Goal: Share content: Share content

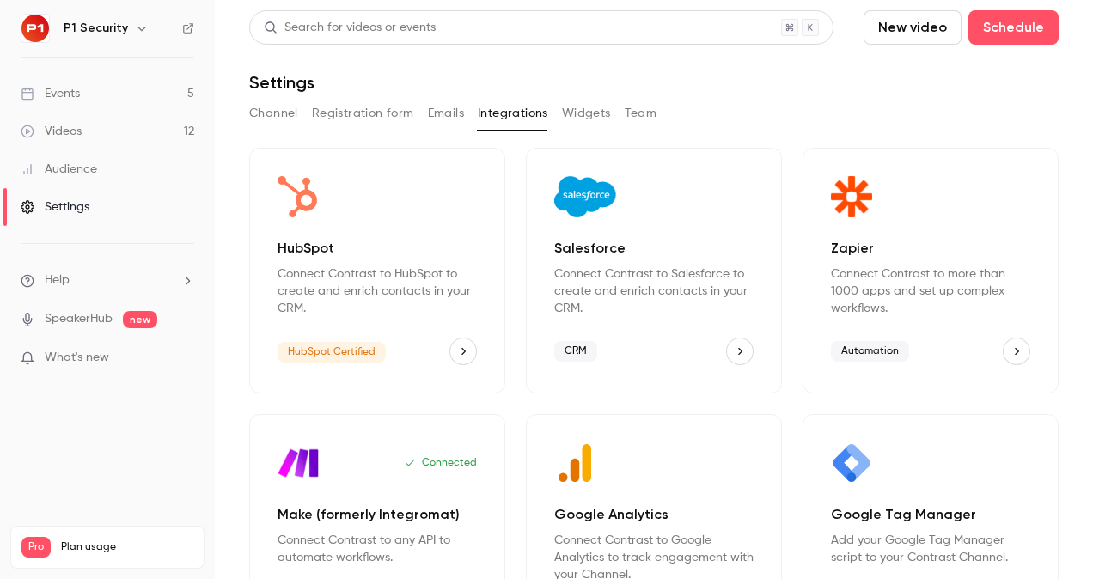
scroll to position [133, 0]
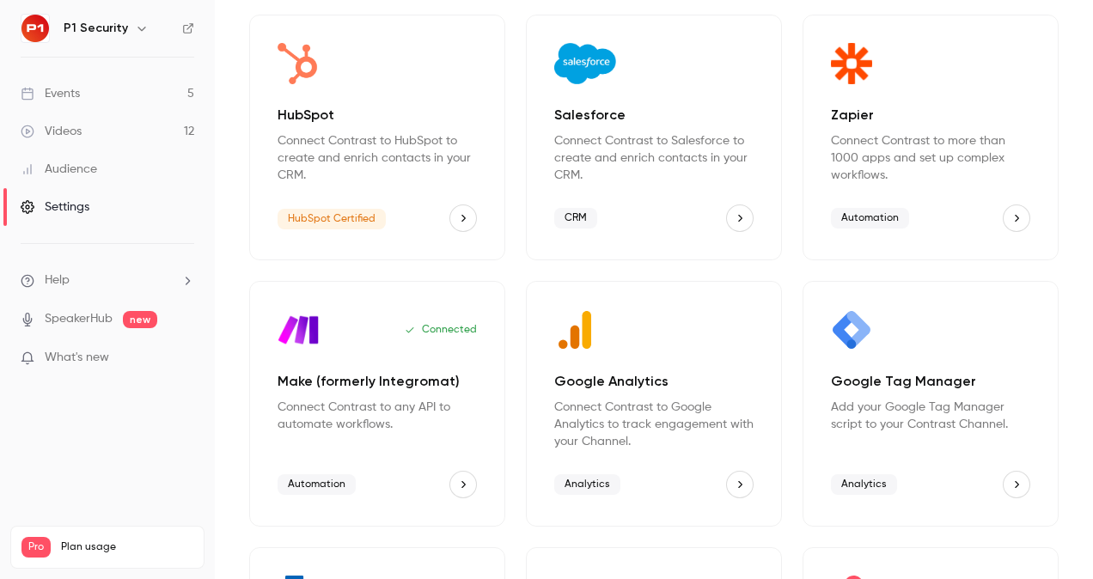
drag, startPoint x: 0, startPoint y: 0, endPoint x: 54, endPoint y: 95, distance: 109.0
click at [54, 95] on div "Events" at bounding box center [50, 93] width 59 height 17
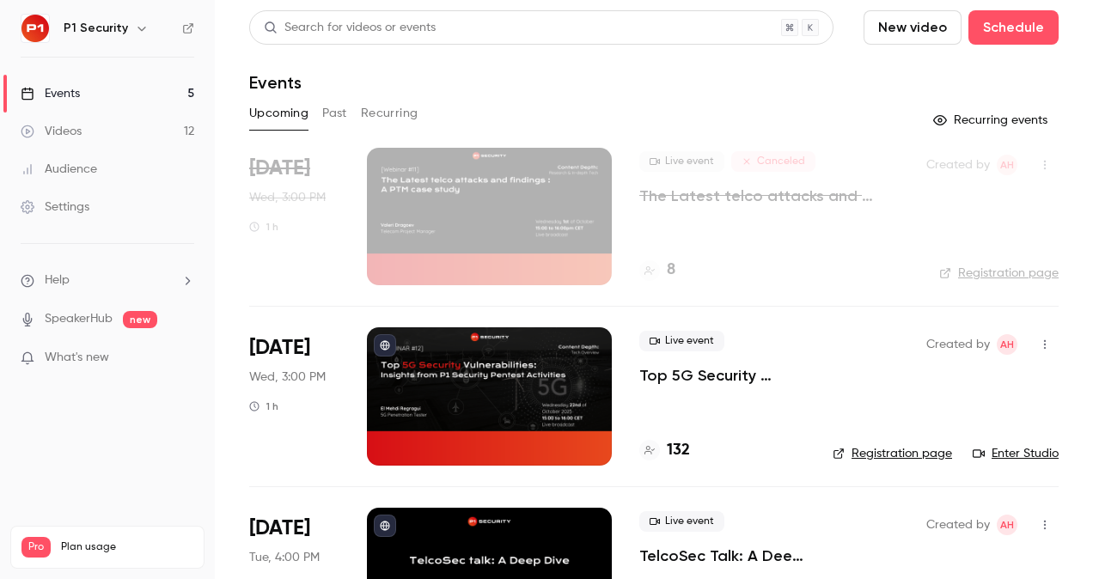
click at [665, 375] on p "Top 5G Security Vulnerabilities: Insights from P1 Security Pentest Activities" at bounding box center [723, 375] width 166 height 21
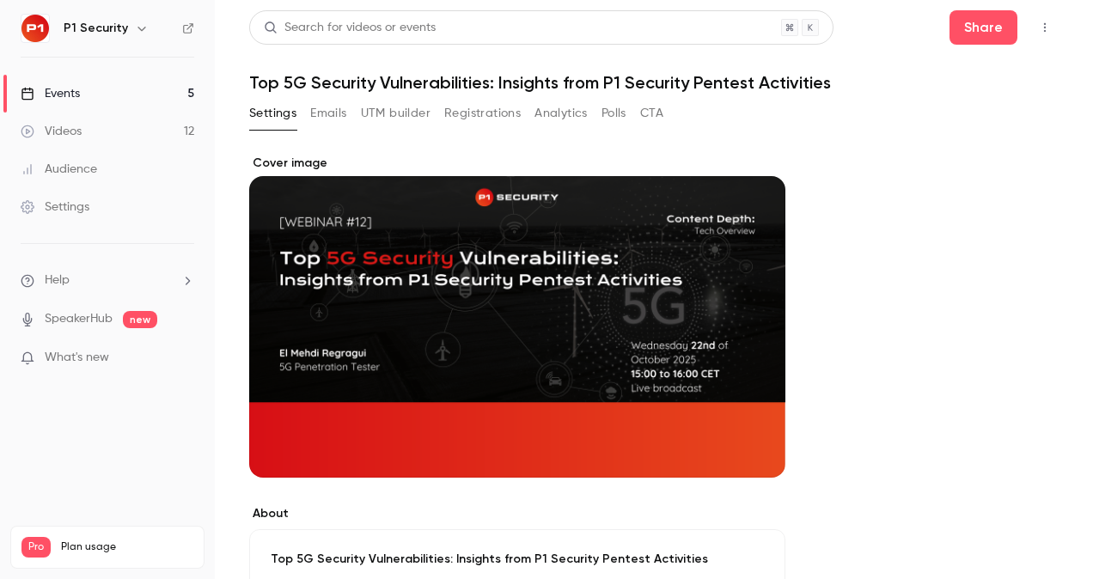
click at [456, 122] on button "Registrations" at bounding box center [482, 114] width 77 height 28
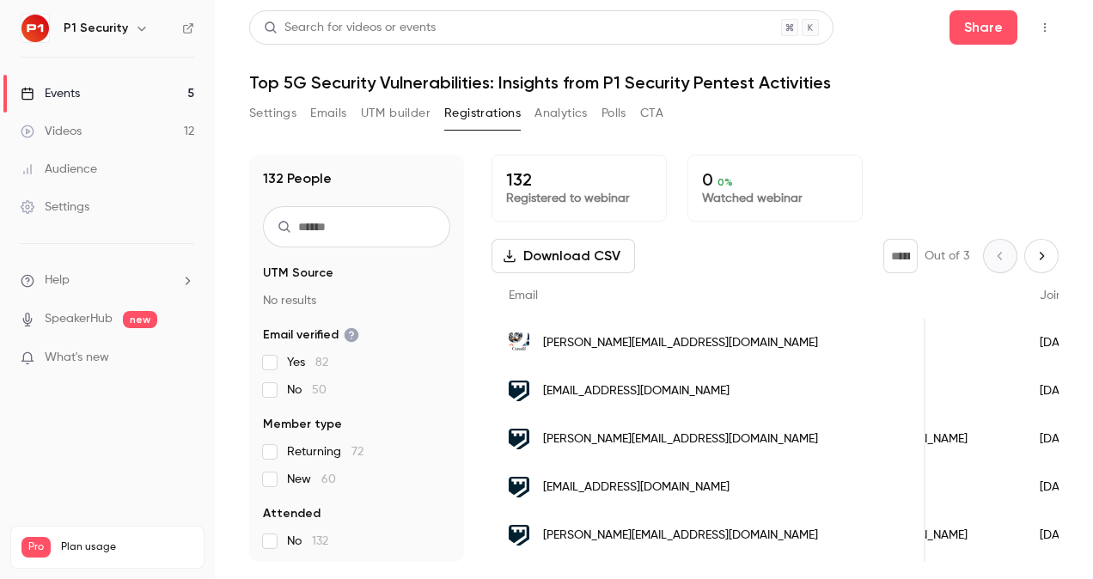
click at [52, 92] on div "Events" at bounding box center [50, 93] width 59 height 17
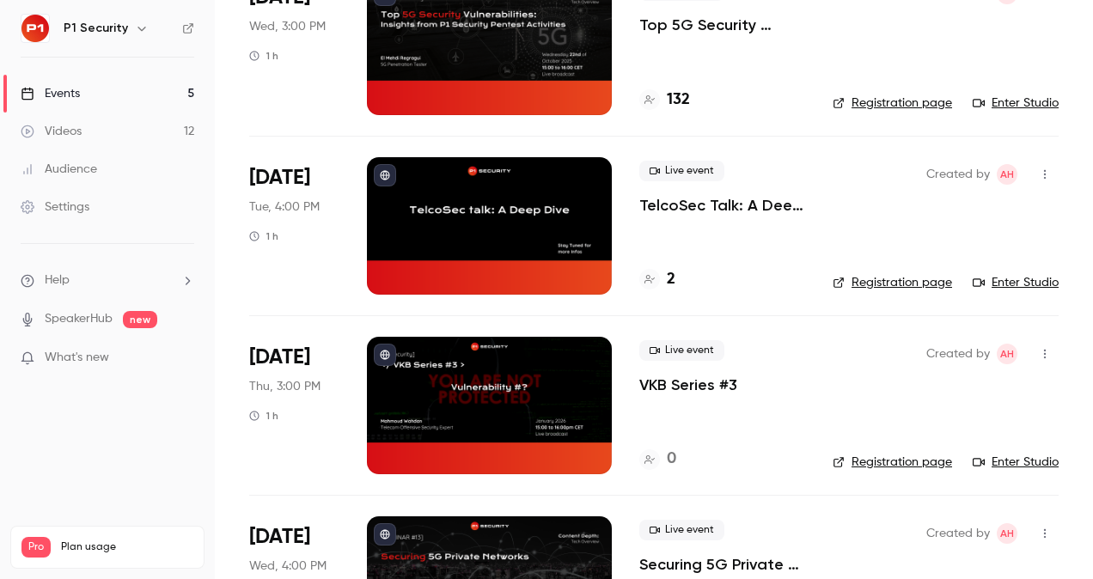
scroll to position [217, 0]
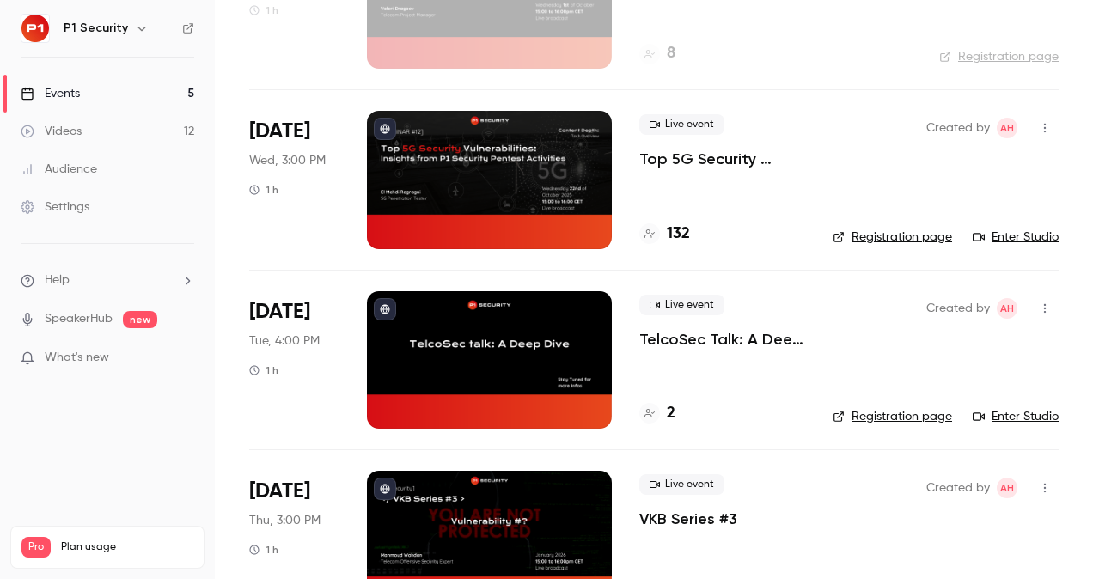
click at [694, 162] on p "Top 5G Security Vulnerabilities: Insights from P1 Security Pentest Activities" at bounding box center [723, 159] width 166 height 21
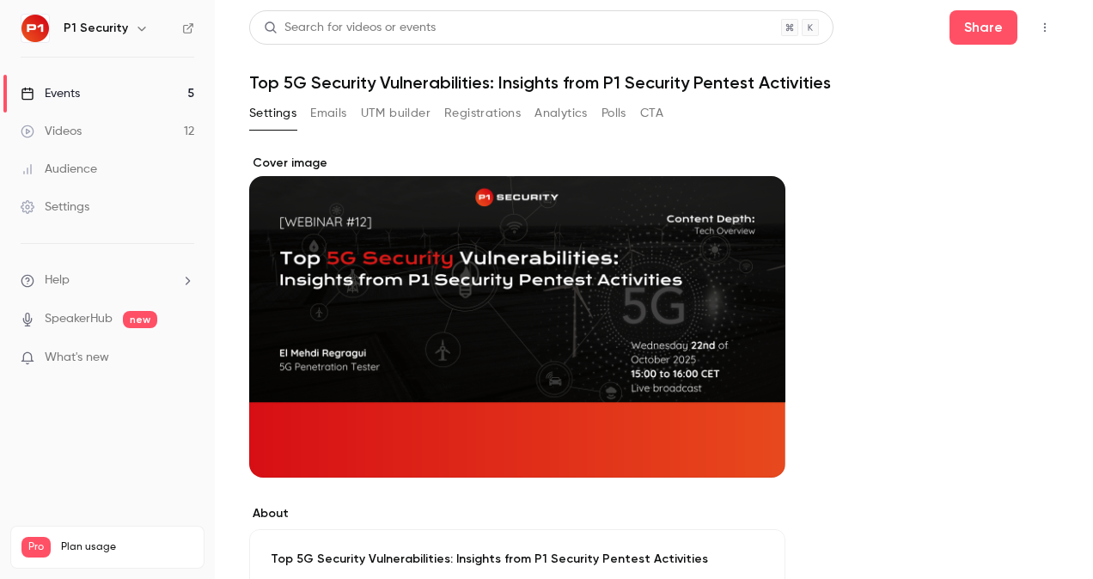
click at [482, 117] on button "Registrations" at bounding box center [482, 114] width 77 height 28
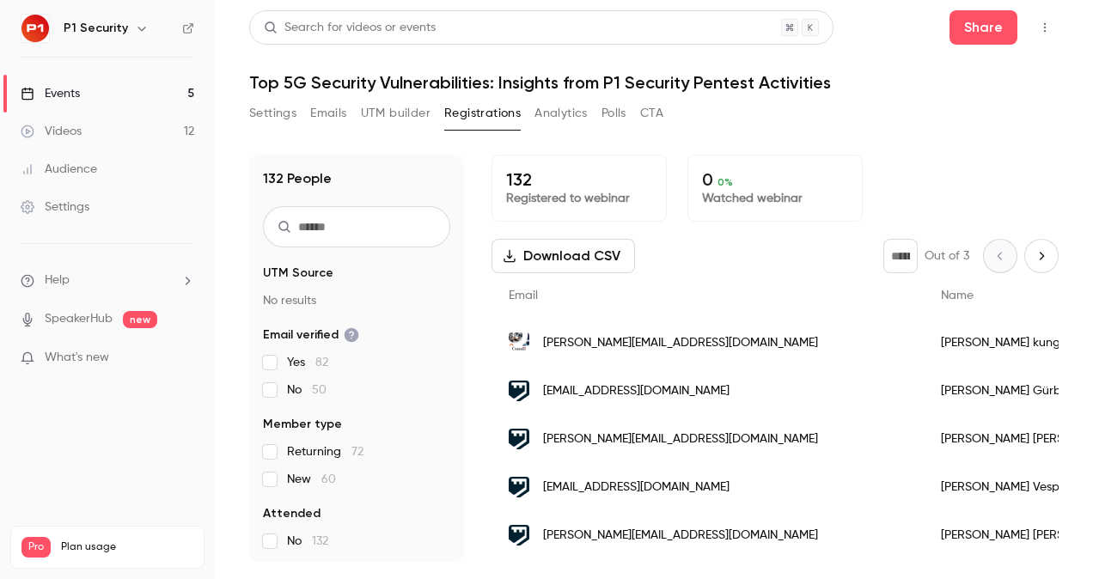
click at [138, 86] on link "Events 5" at bounding box center [107, 94] width 215 height 38
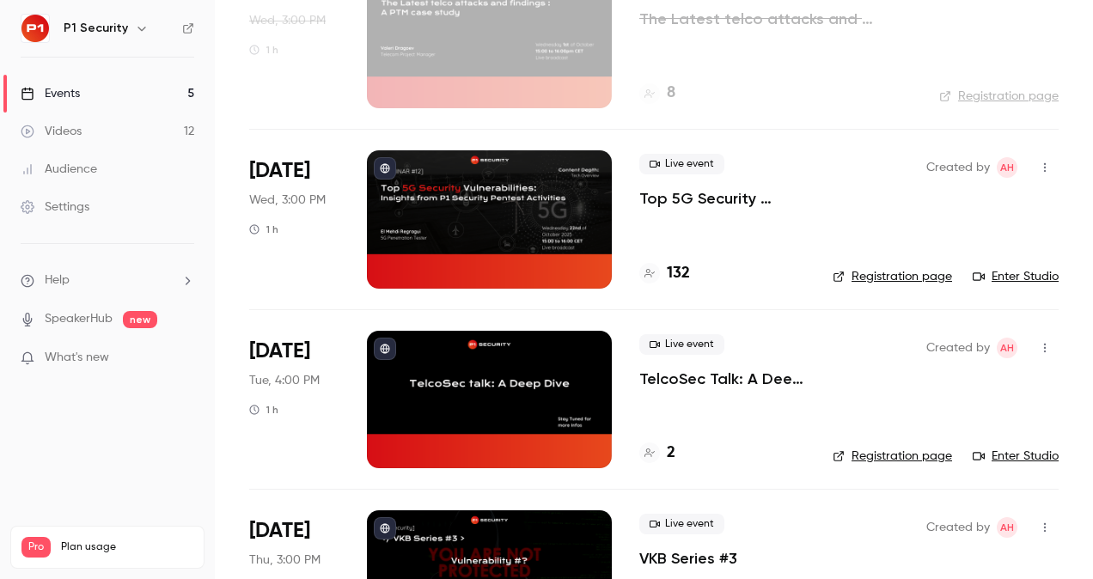
scroll to position [178, 0]
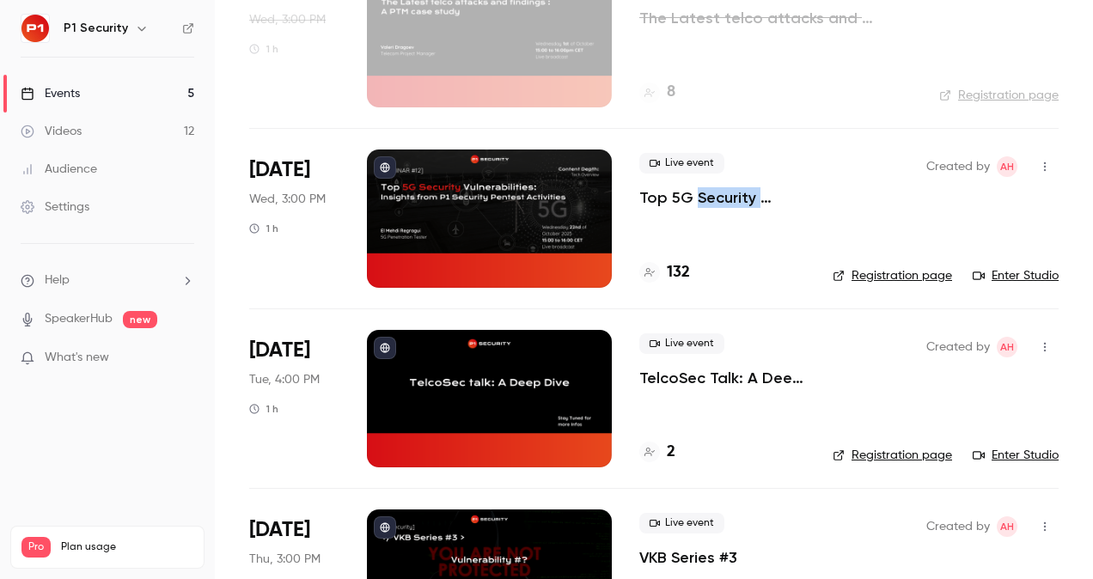
drag, startPoint x: 707, startPoint y: 210, endPoint x: 698, endPoint y: 199, distance: 13.4
click at [698, 199] on div "Live event Top 5G Security Vulnerabilities: Insights from P1 Security Pentest A…" at bounding box center [723, 219] width 166 height 138
click at [698, 199] on p "Top 5G Security Vulnerabilities: Insights from P1 Security Pentest Activities" at bounding box center [723, 197] width 166 height 21
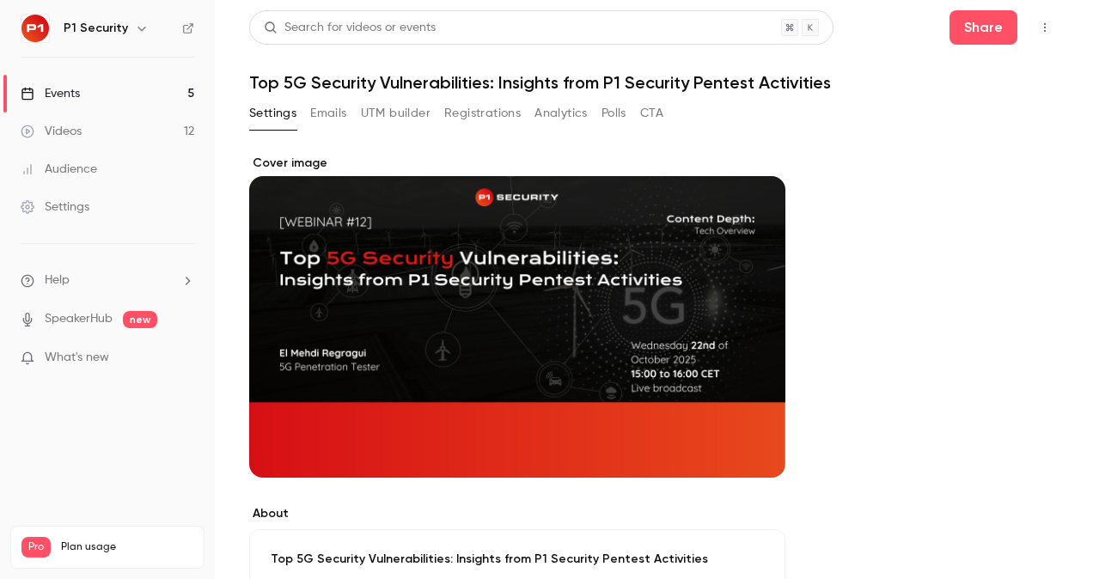
click at [481, 120] on button "Registrations" at bounding box center [482, 114] width 77 height 28
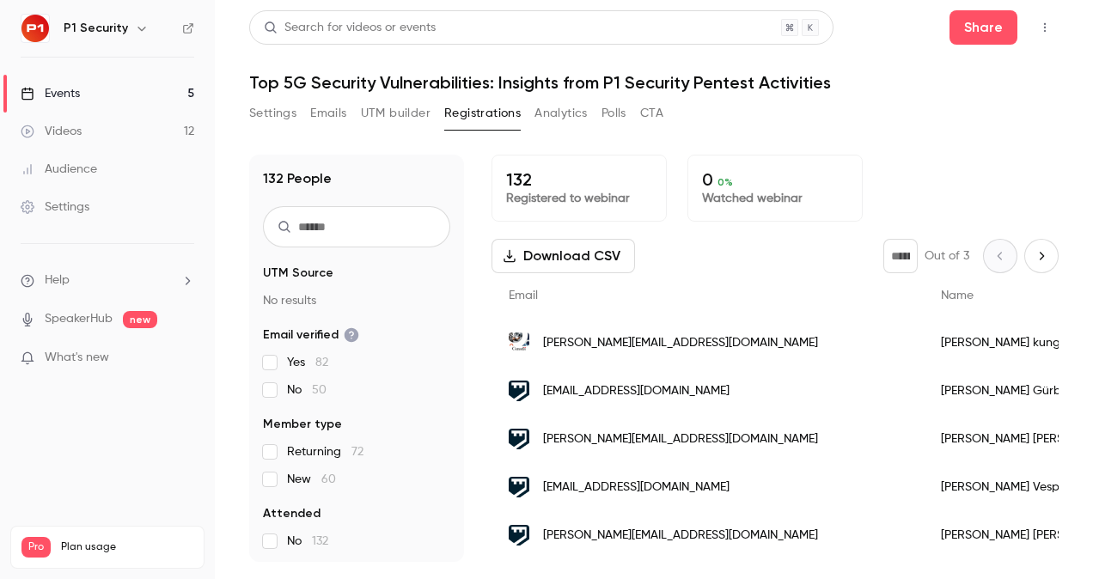
click at [57, 91] on div "Events" at bounding box center [50, 93] width 59 height 17
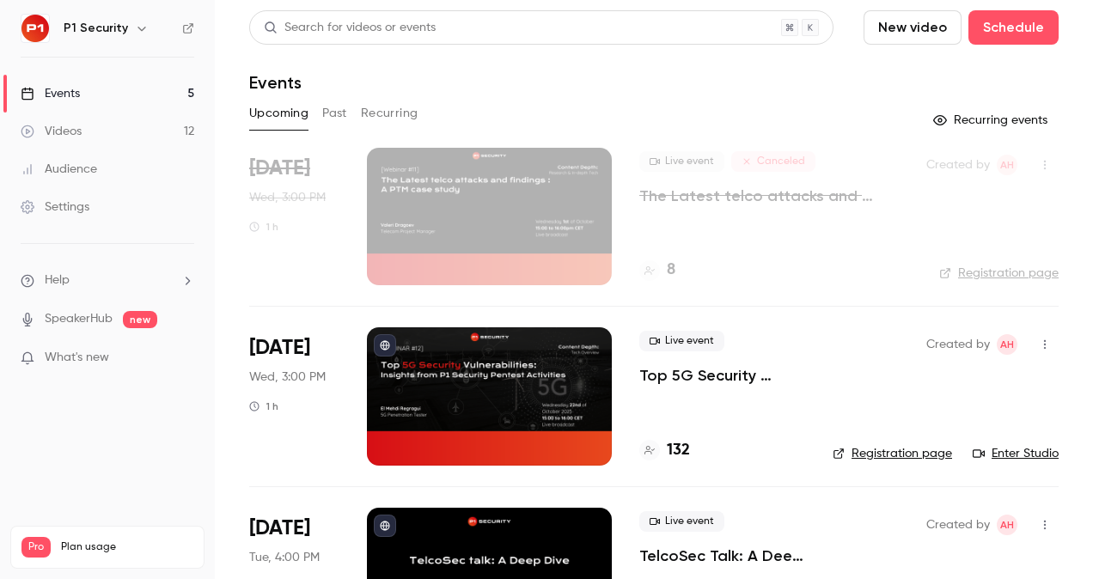
click at [704, 369] on p "Top 5G Security Vulnerabilities: Insights from P1 Security Pentest Activities" at bounding box center [723, 375] width 166 height 21
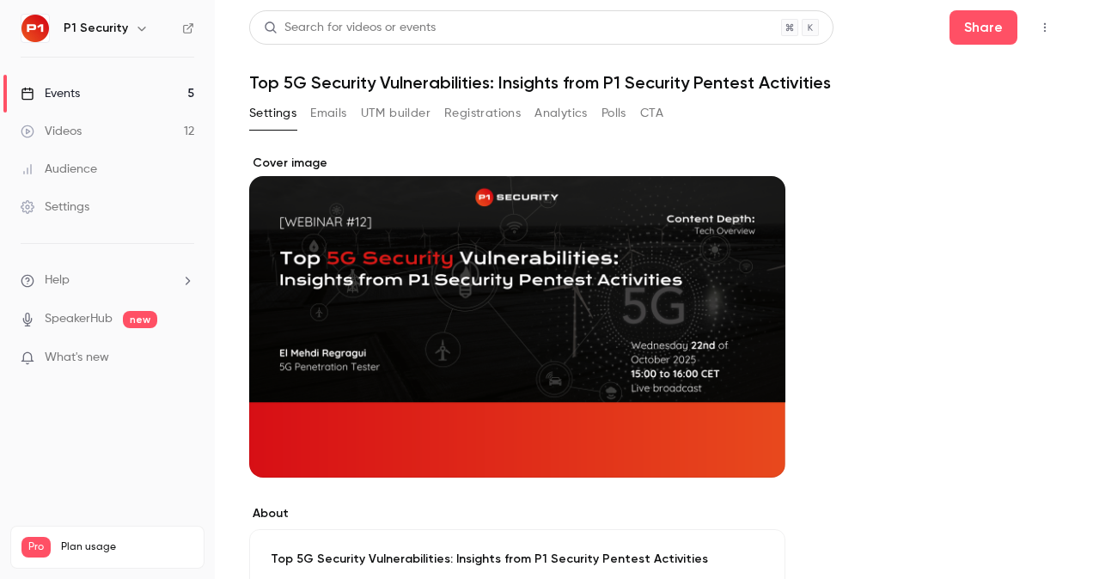
click at [515, 108] on button "Registrations" at bounding box center [482, 114] width 77 height 28
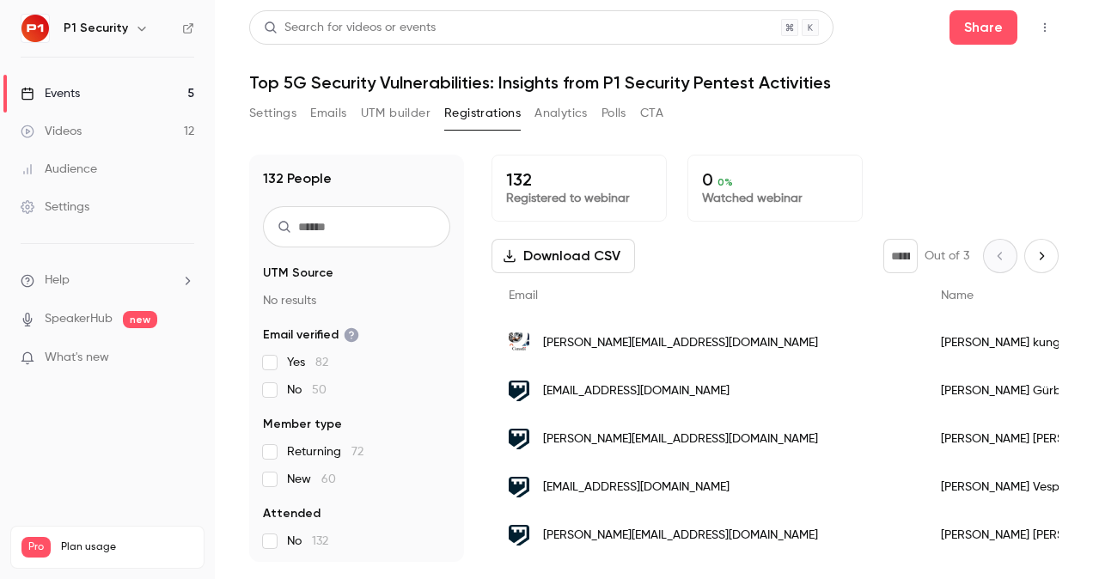
click at [395, 119] on button "UTM builder" at bounding box center [396, 114] width 70 height 28
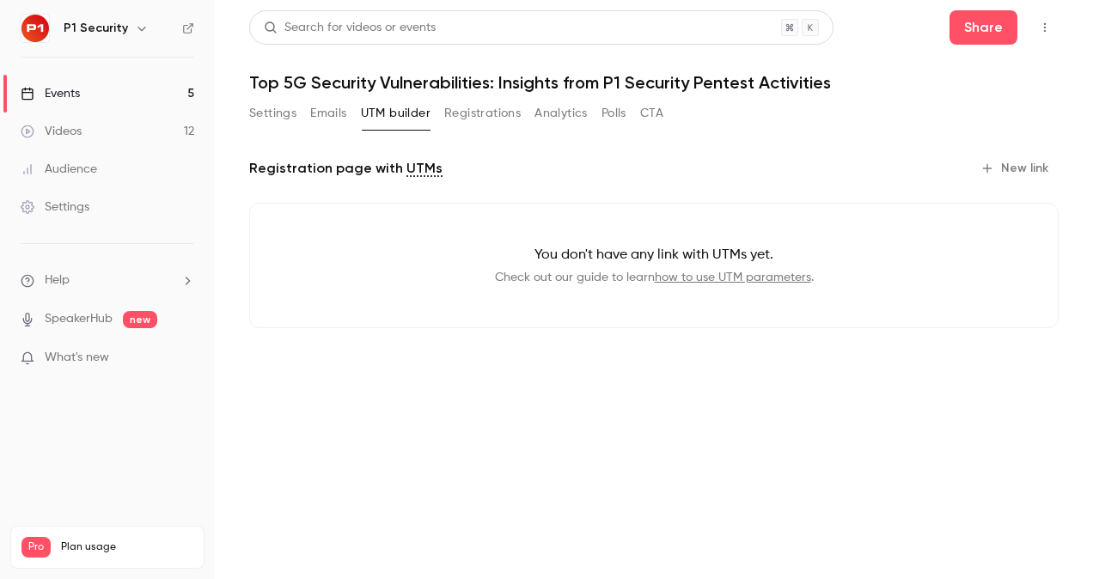
click at [465, 114] on button "Registrations" at bounding box center [482, 114] width 77 height 28
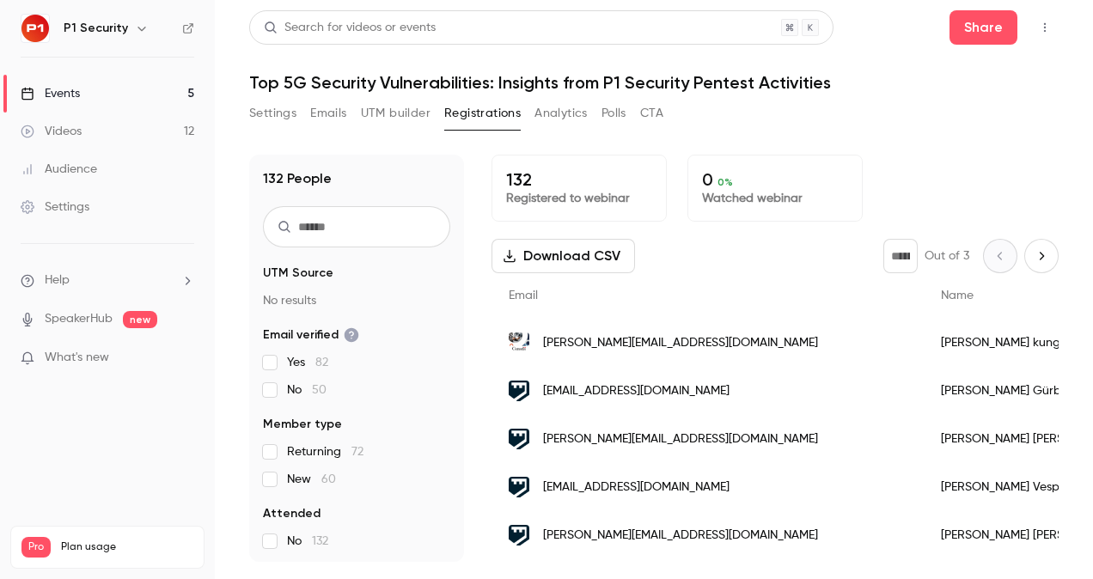
click at [381, 108] on button "UTM builder" at bounding box center [396, 114] width 70 height 28
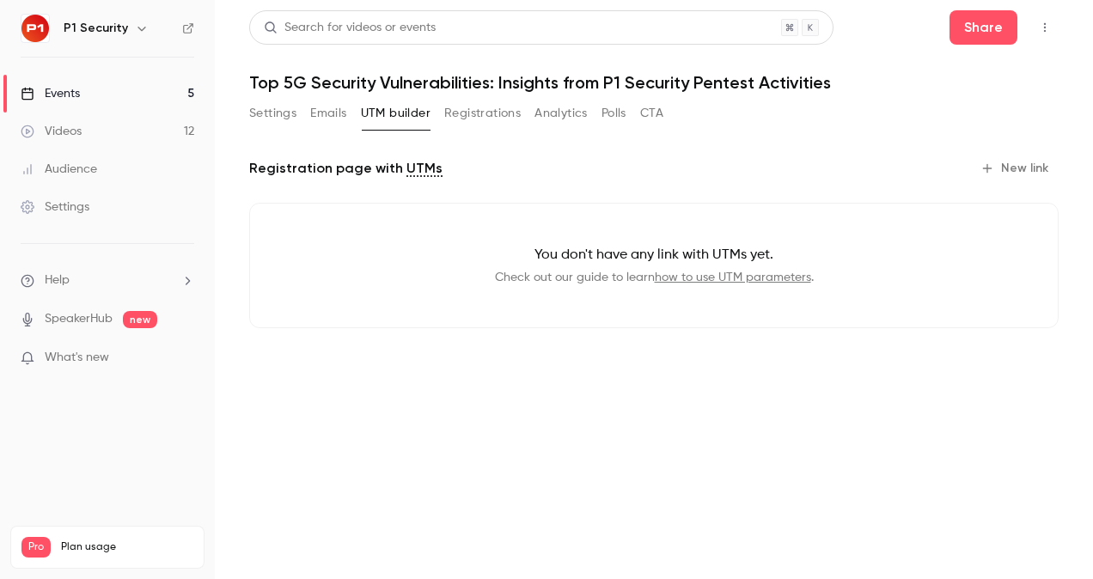
drag, startPoint x: 301, startPoint y: 112, endPoint x: 316, endPoint y: 112, distance: 15.5
click at [316, 112] on div "Settings Emails UTM builder Registrations Analytics Polls CTA" at bounding box center [456, 114] width 414 height 28
click at [316, 112] on button "Emails" at bounding box center [328, 114] width 36 height 28
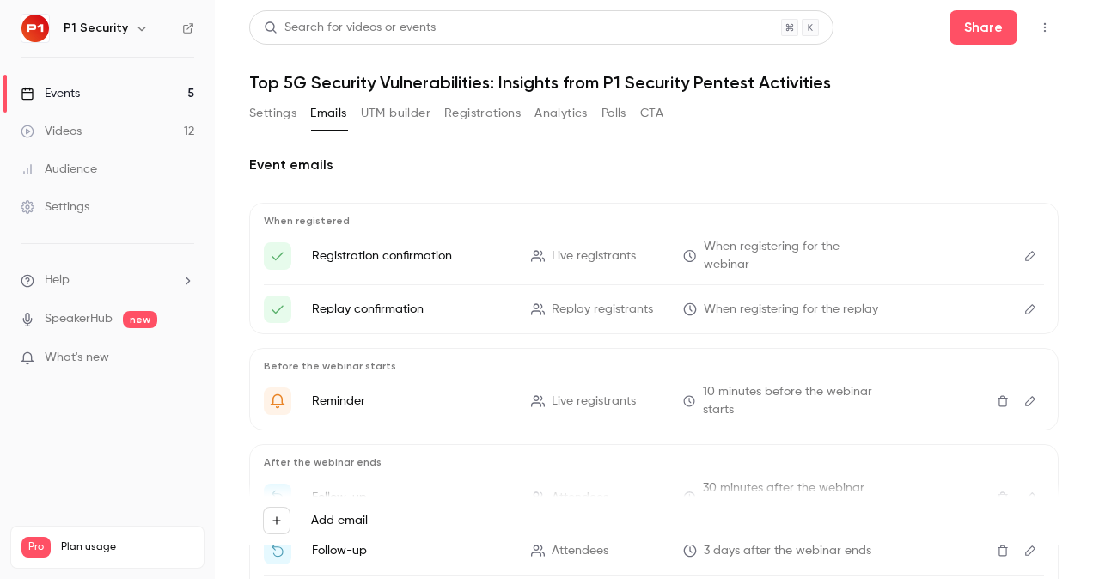
click at [287, 112] on button "Settings" at bounding box center [272, 114] width 47 height 28
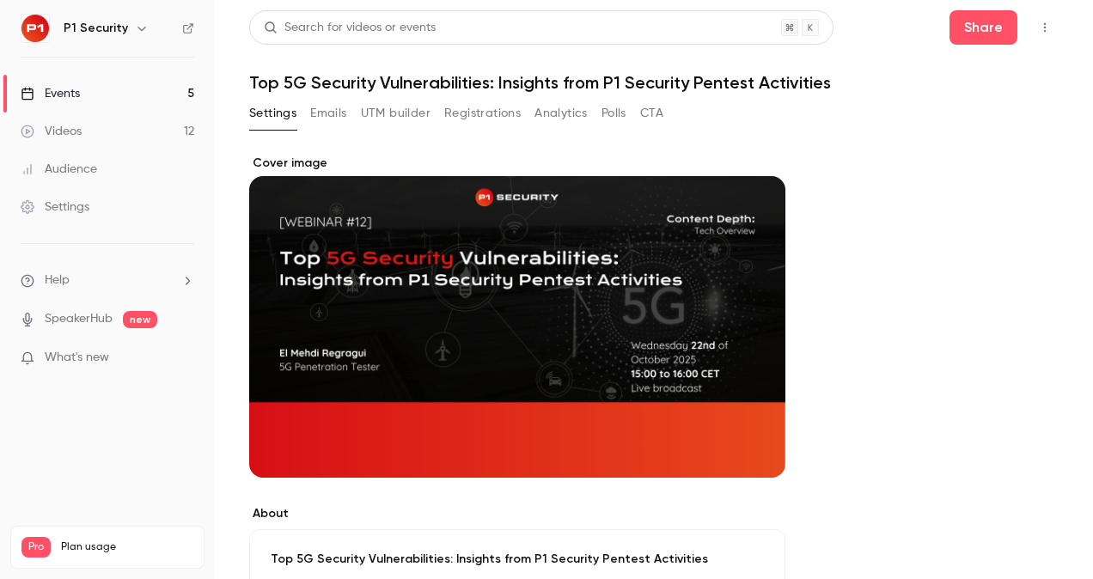
click at [662, 107] on button "CTA" at bounding box center [651, 114] width 23 height 28
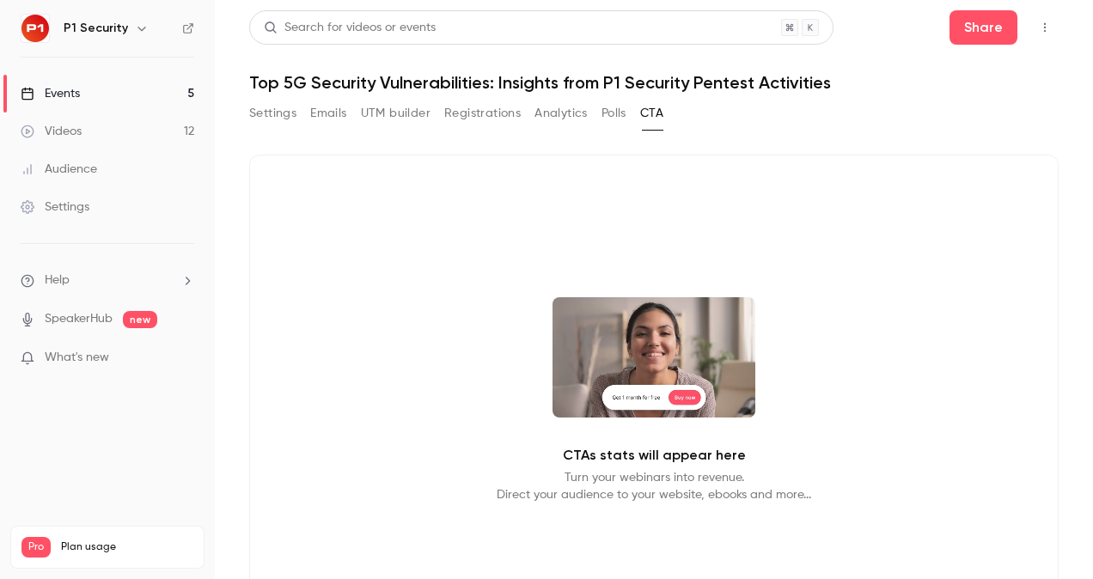
click at [622, 108] on button "Polls" at bounding box center [614, 114] width 25 height 28
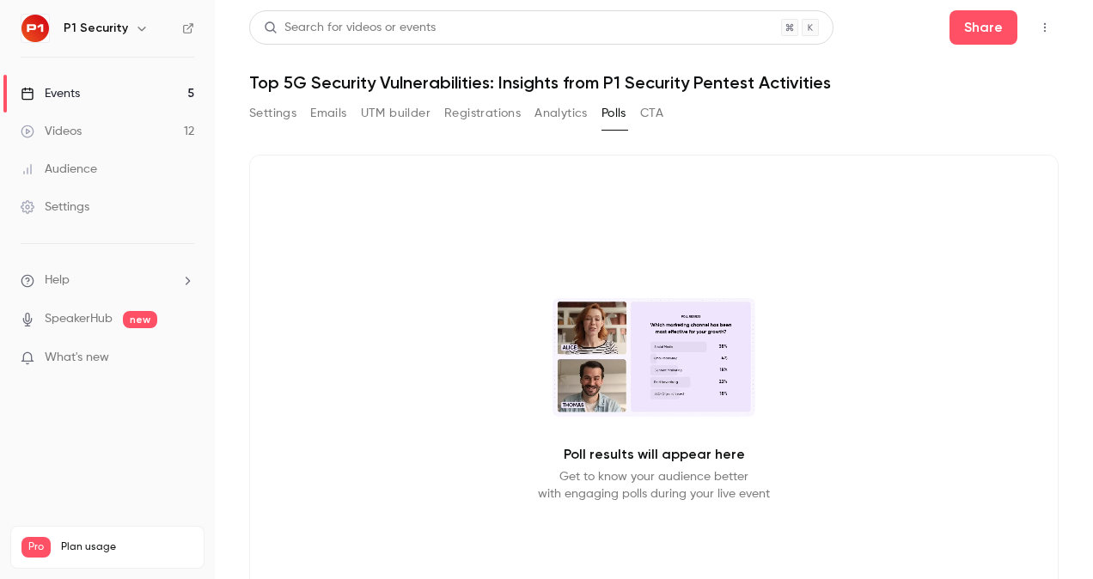
click at [561, 119] on button "Analytics" at bounding box center [561, 114] width 53 height 28
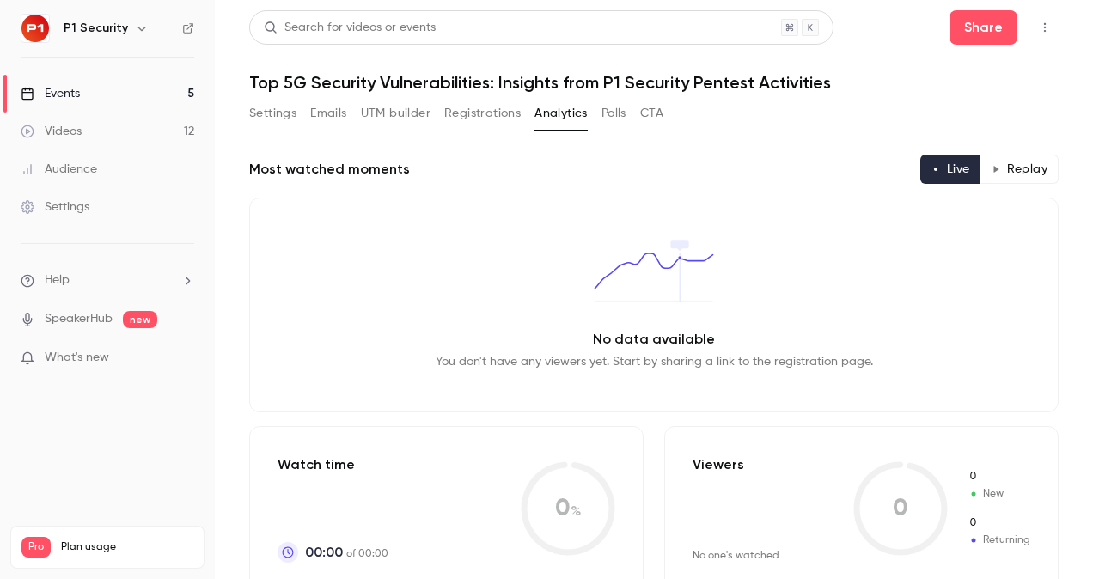
click at [492, 113] on button "Registrations" at bounding box center [482, 114] width 77 height 28
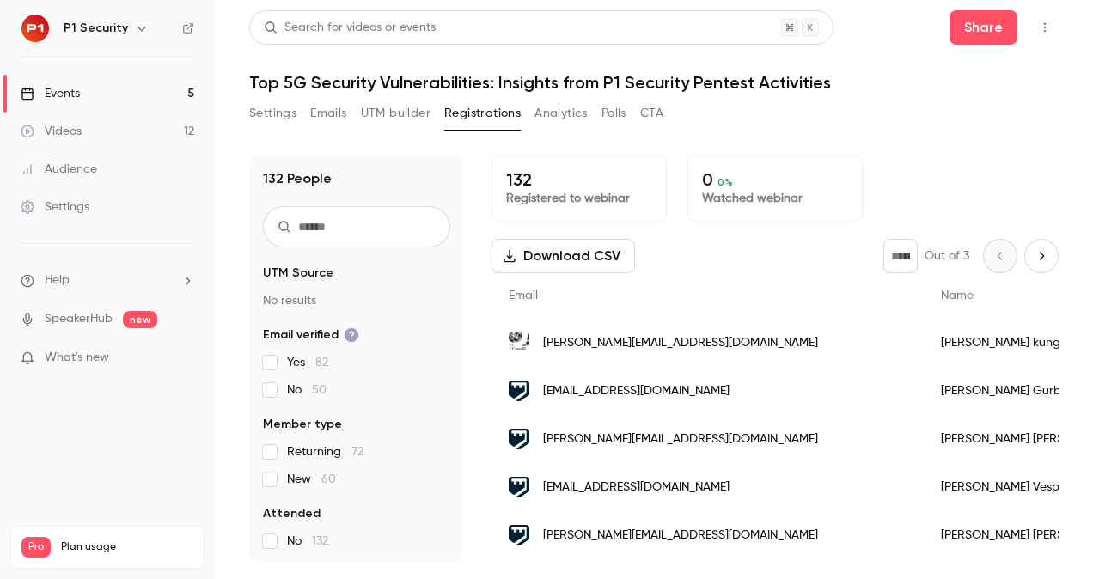
click at [267, 113] on button "Settings" at bounding box center [272, 114] width 47 height 28
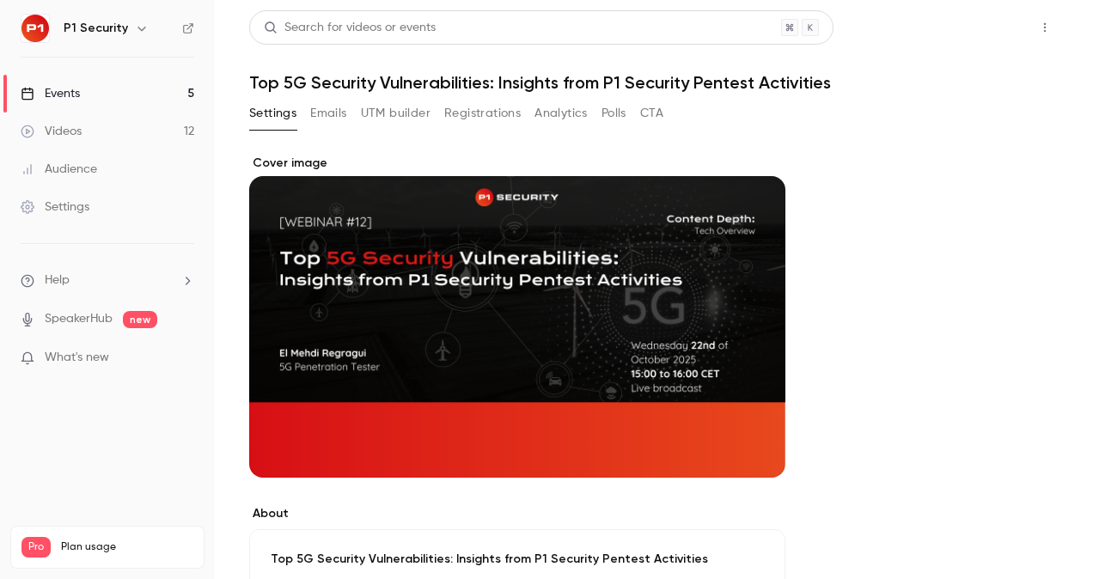
click at [987, 13] on button "Share" at bounding box center [984, 27] width 68 height 34
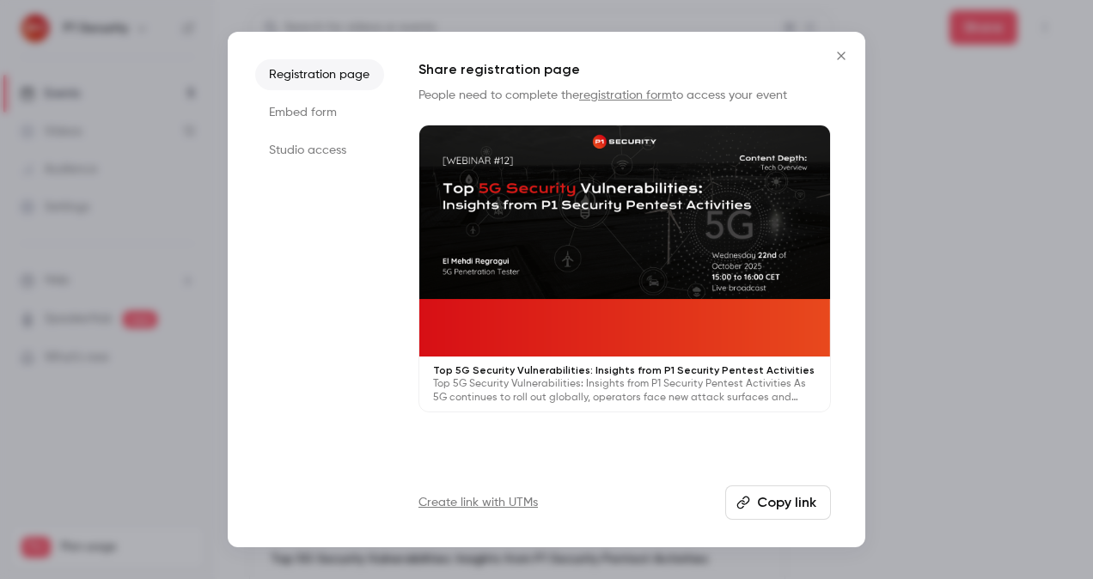
click at [307, 119] on li "Embed form" at bounding box center [319, 112] width 129 height 31
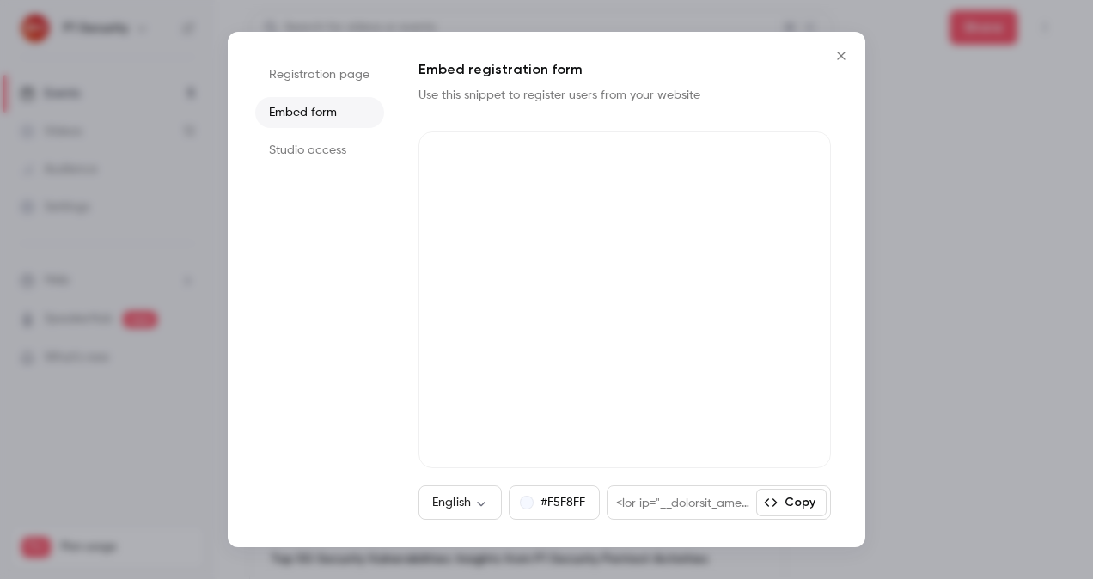
click at [285, 164] on li "Studio access" at bounding box center [319, 150] width 129 height 31
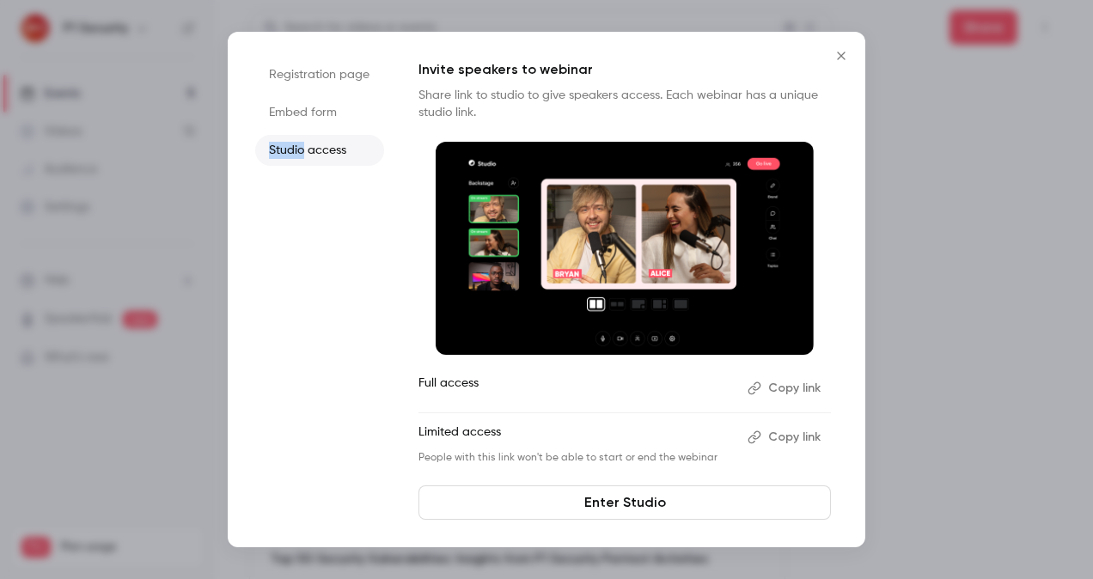
click at [291, 161] on li "Studio access" at bounding box center [319, 150] width 129 height 31
drag, startPoint x: 291, startPoint y: 161, endPoint x: 371, endPoint y: 213, distance: 95.6
click at [371, 213] on ul "Registration page Embed form Studio access" at bounding box center [319, 289] width 129 height 461
click at [344, 65] on li "Registration page" at bounding box center [319, 74] width 129 height 31
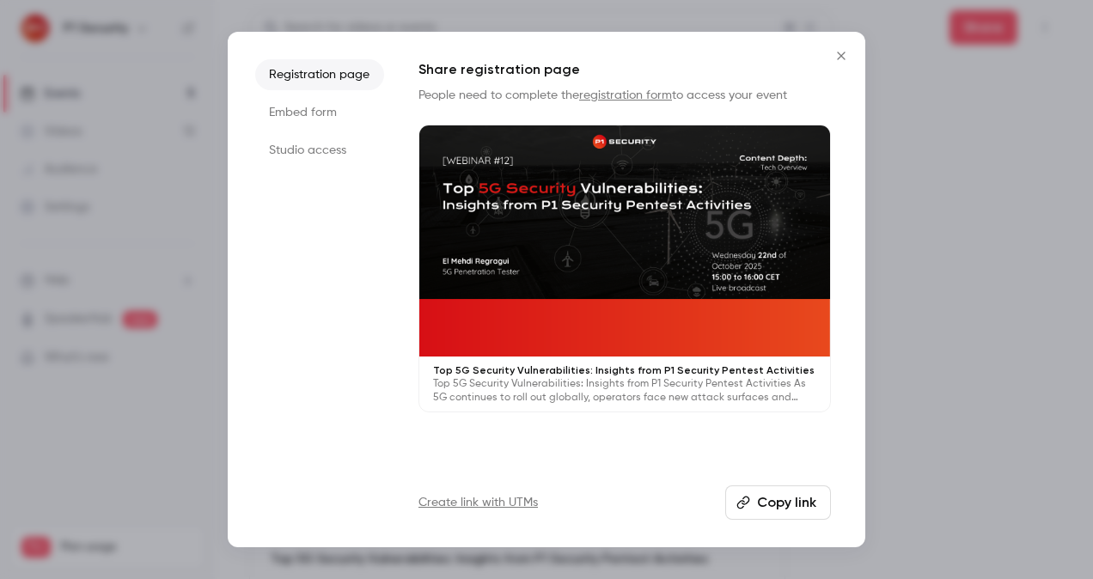
click at [795, 511] on button "Copy link" at bounding box center [778, 503] width 106 height 34
click at [795, 511] on button "Copied!" at bounding box center [781, 503] width 99 height 34
click at [921, 236] on div at bounding box center [546, 289] width 1093 height 579
